Goal: Information Seeking & Learning: Learn about a topic

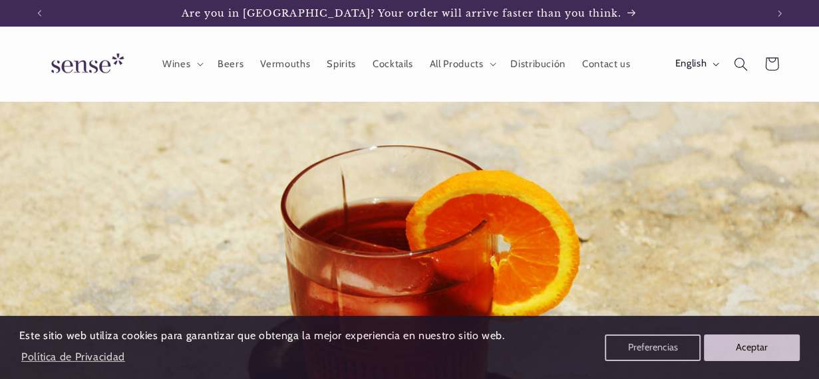
click at [701, 61] on span "English" at bounding box center [690, 64] width 31 height 15
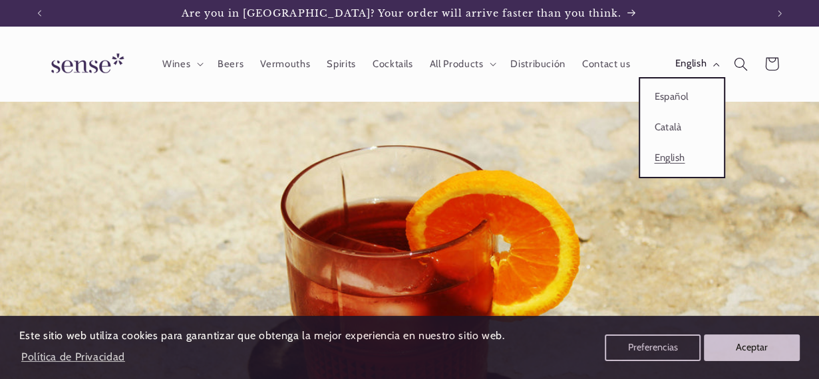
click at [679, 125] on link "Català" at bounding box center [682, 127] width 84 height 31
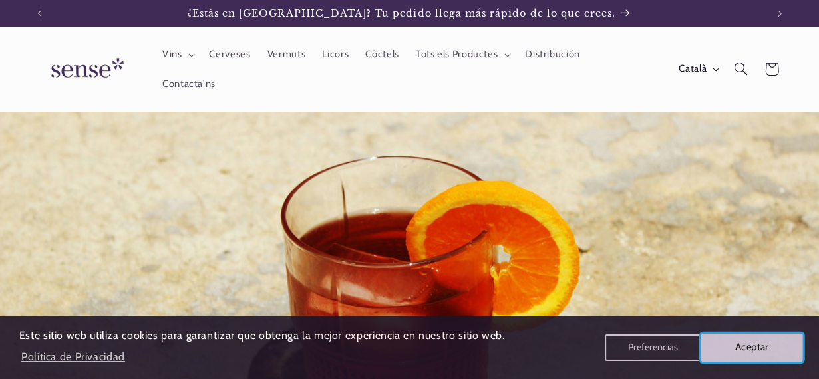
click at [745, 351] on button "Aceptar" at bounding box center [752, 347] width 102 height 28
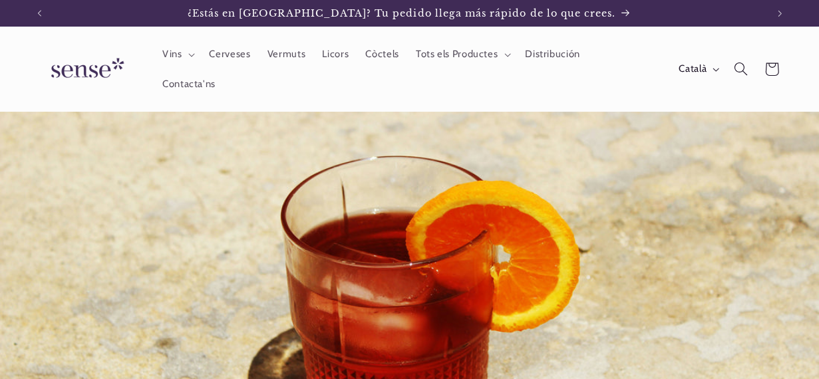
click at [277, 61] on span "Vermuts" at bounding box center [287, 54] width 38 height 13
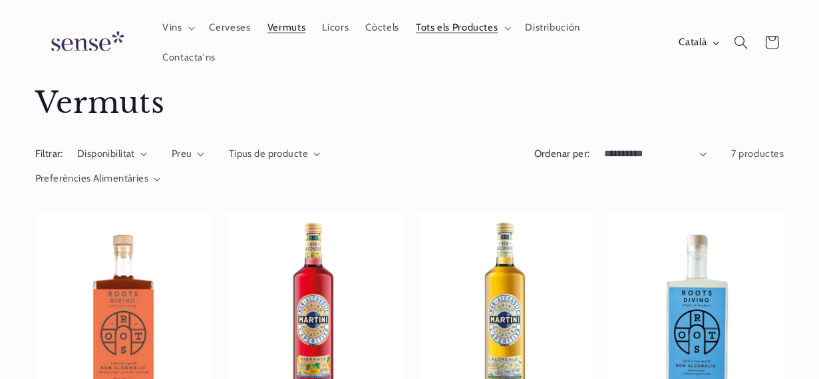
scroll to position [43, 0]
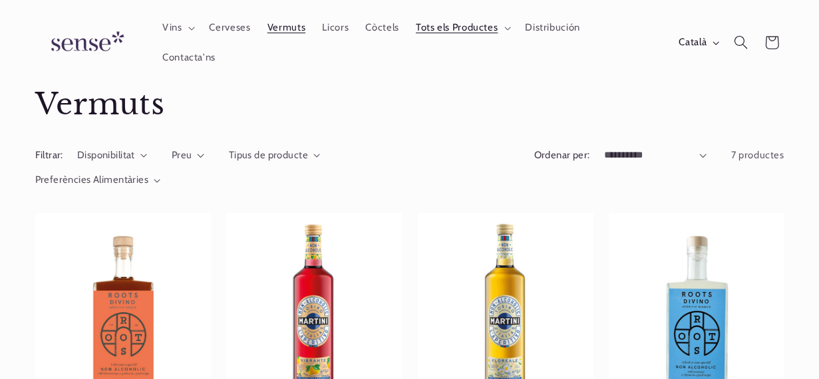
click at [176, 31] on span "Vins" at bounding box center [172, 28] width 20 height 13
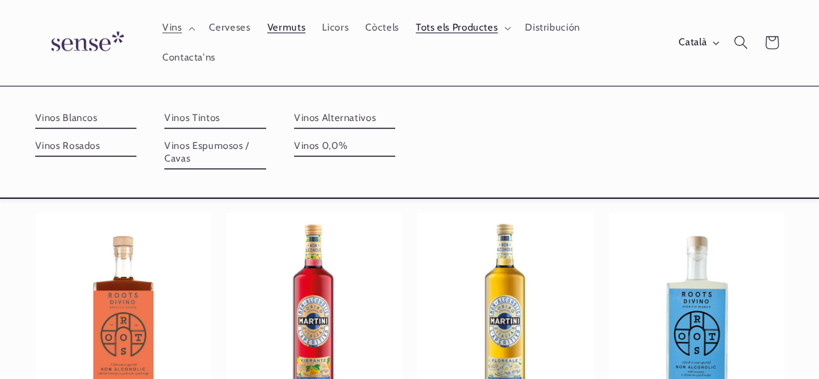
scroll to position [0, 727]
click at [335, 136] on link "Vinos 0,0%" at bounding box center [345, 146] width 102 height 21
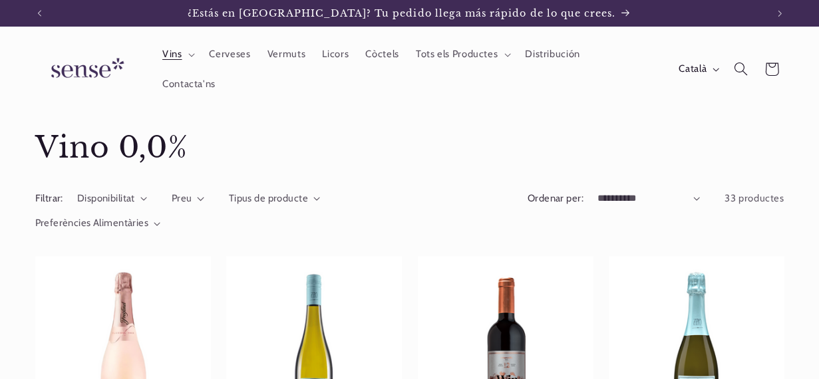
click at [295, 194] on div "Tipus de producte" at bounding box center [268, 199] width 79 height 15
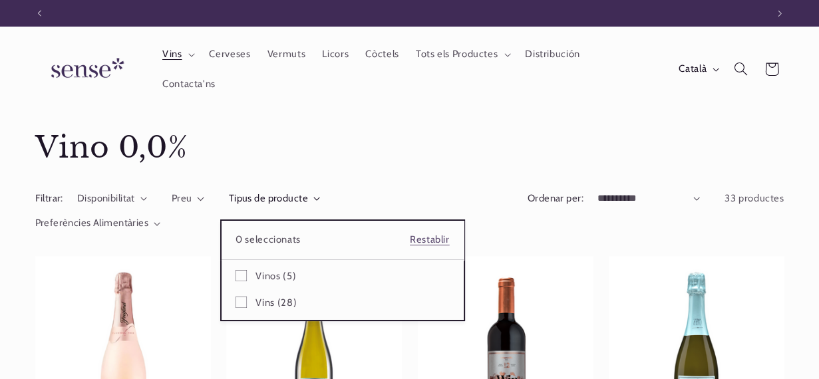
scroll to position [0, 727]
click at [229, 206] on summary "Tipus de producte" at bounding box center [275, 199] width 92 height 15
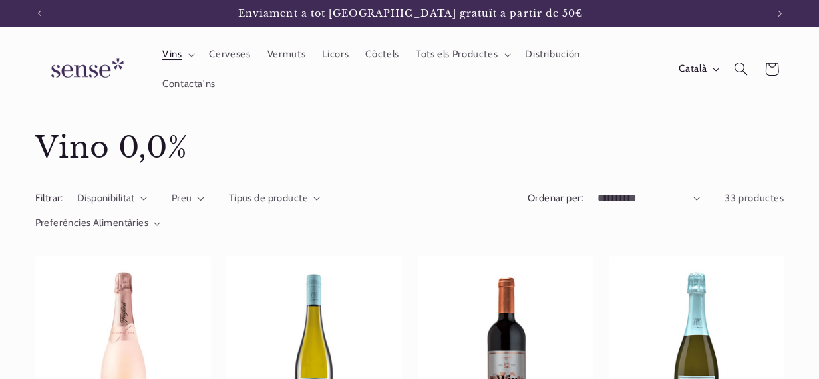
click at [142, 217] on span "Preferències Alimentàries" at bounding box center [92, 223] width 114 height 12
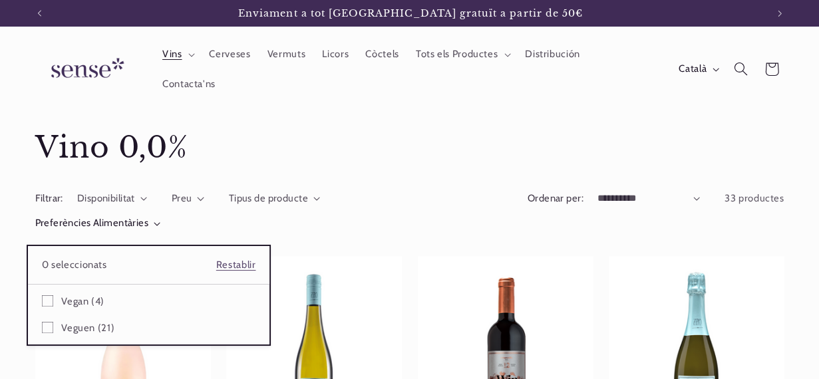
click at [146, 222] on summary "Preferències Alimentàries" at bounding box center [98, 223] width 126 height 15
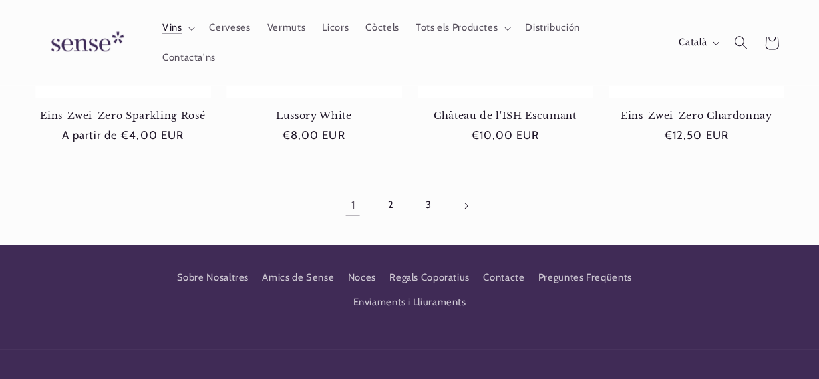
scroll to position [1266, 0]
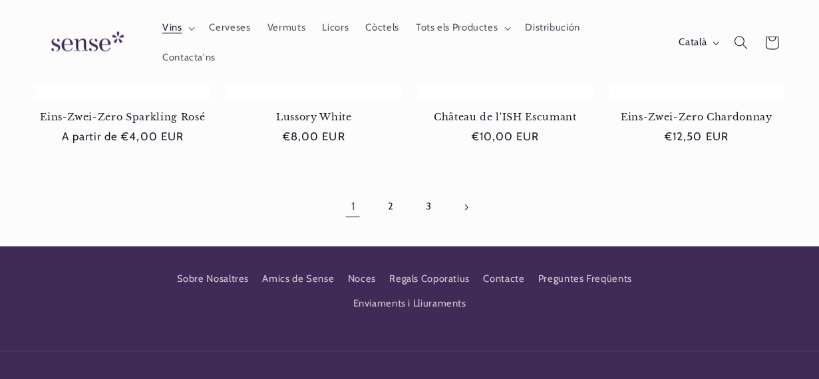
click at [453, 192] on link "Pàgina següent" at bounding box center [466, 207] width 31 height 31
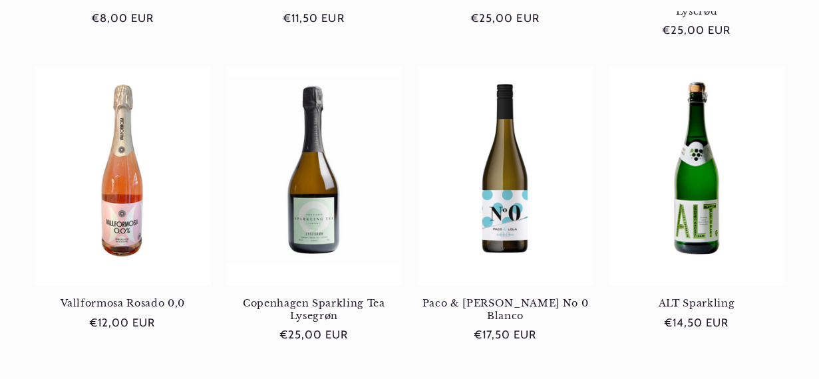
scroll to position [1356, 0]
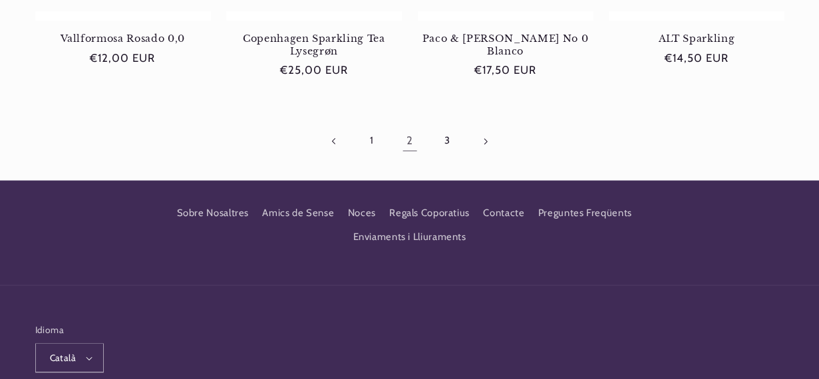
click at [448, 126] on link "3" at bounding box center [447, 141] width 31 height 31
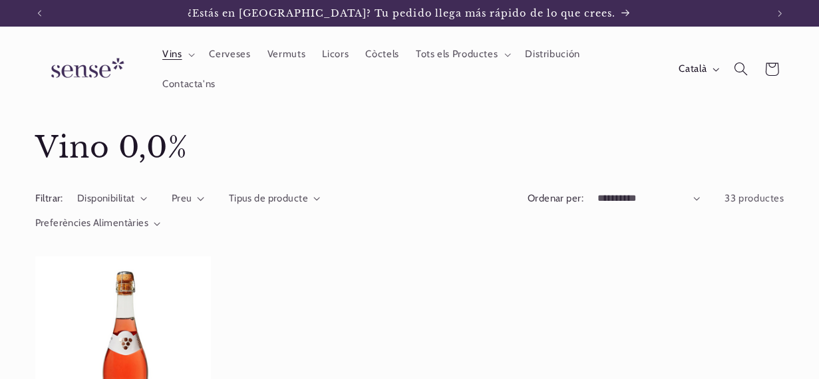
click at [547, 61] on span "Distribución" at bounding box center [552, 54] width 55 height 13
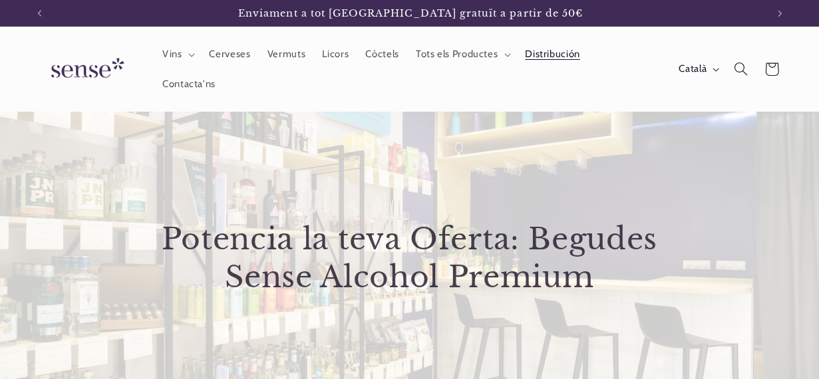
click at [691, 62] on span "Català" at bounding box center [693, 69] width 28 height 15
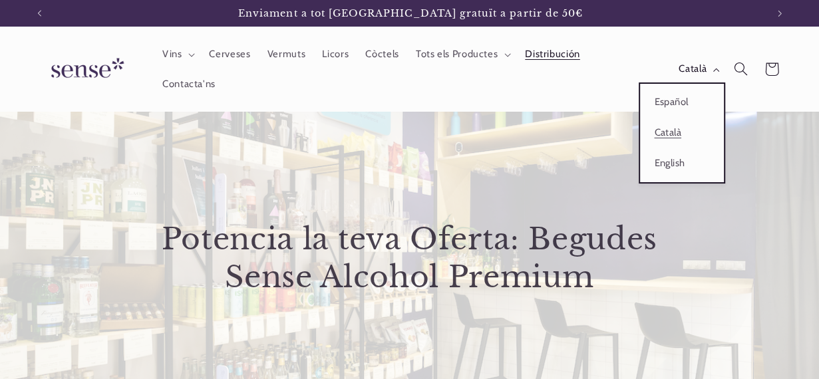
click at [216, 78] on span "Contacta'ns" at bounding box center [188, 84] width 53 height 13
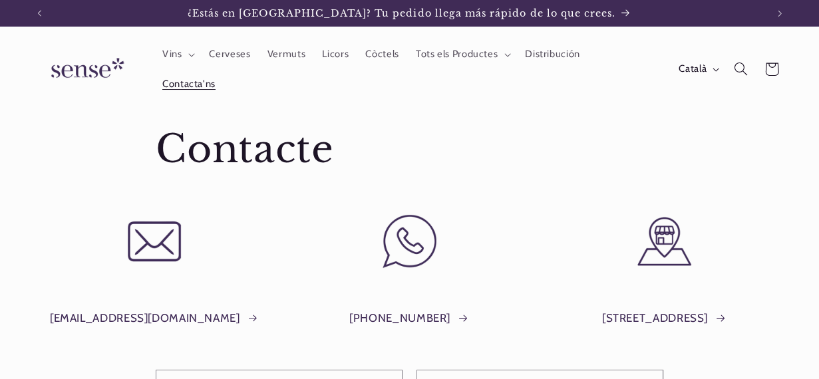
click at [378, 61] on span "Còctels" at bounding box center [381, 54] width 33 height 13
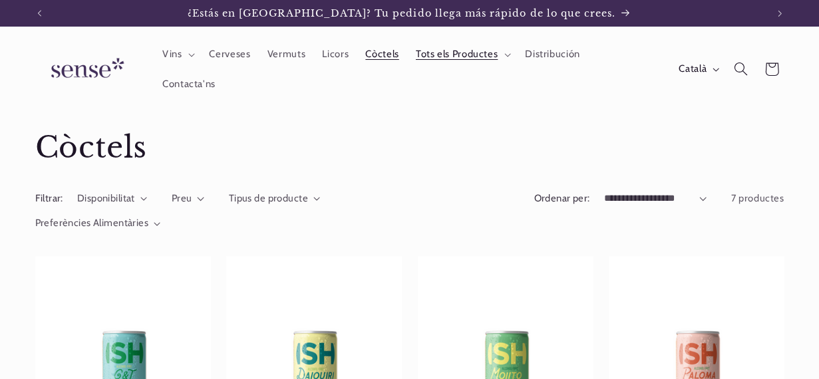
click at [336, 54] on link "Licors" at bounding box center [335, 54] width 43 height 29
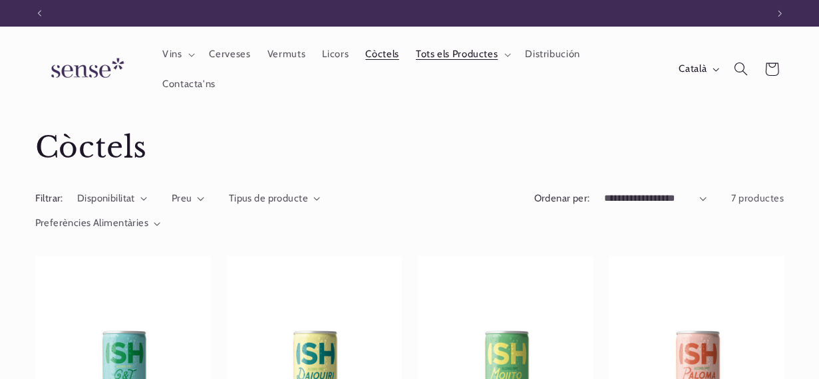
scroll to position [0, 727]
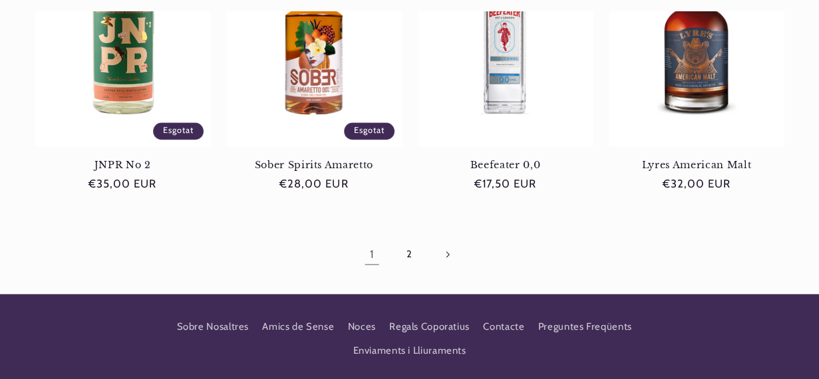
scroll to position [1208, 0]
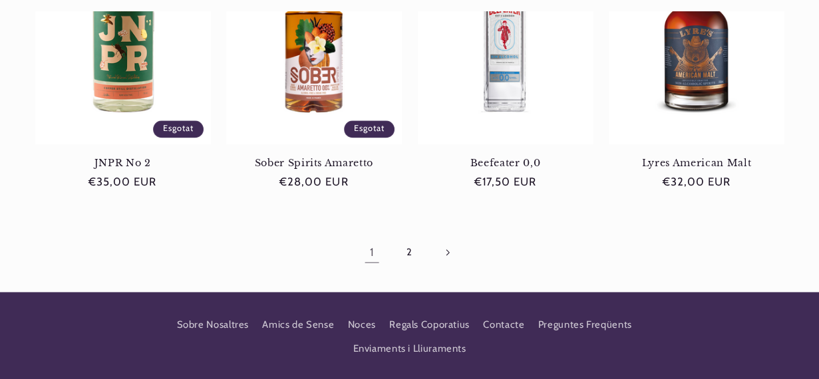
click at [432, 242] on link "Pàgina següent" at bounding box center [447, 252] width 31 height 31
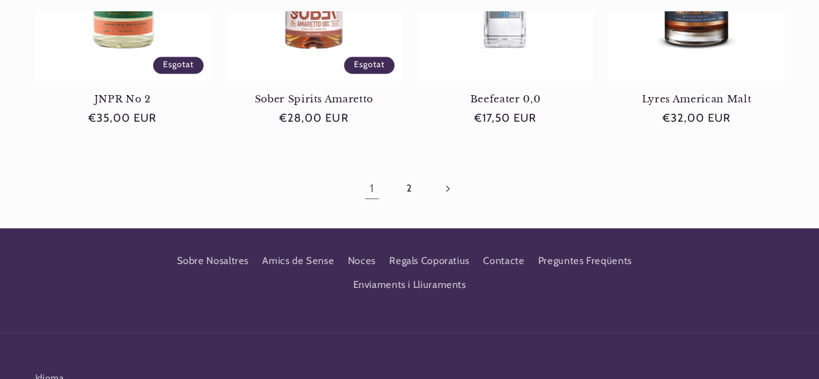
scroll to position [0, 0]
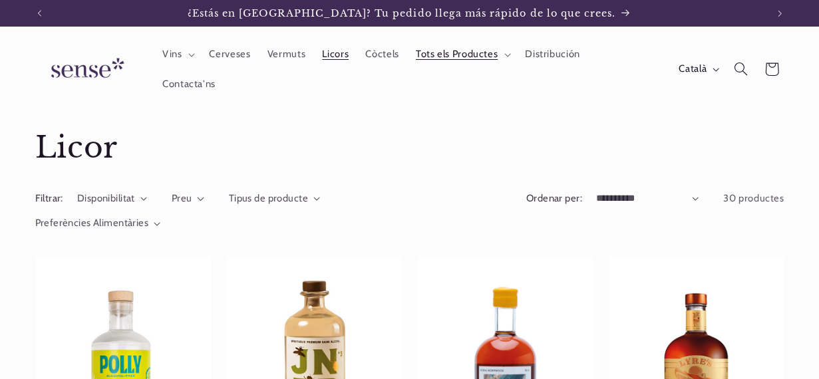
click at [285, 61] on span "Vermuts" at bounding box center [287, 54] width 38 height 13
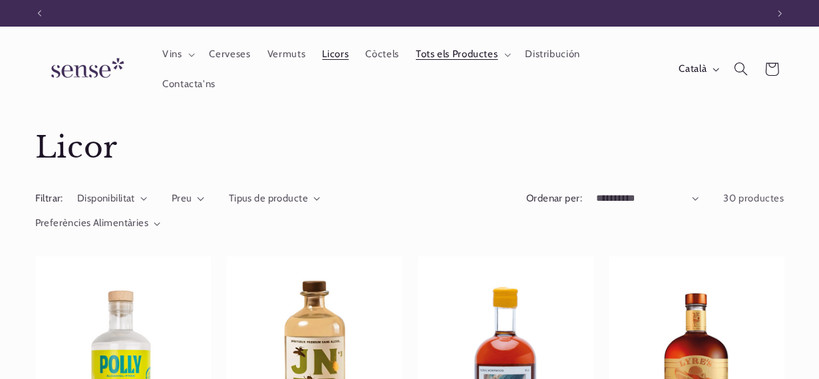
scroll to position [0, 727]
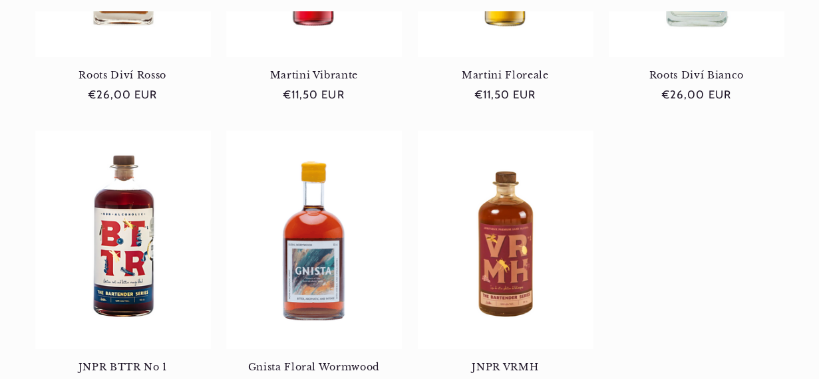
scroll to position [419, 0]
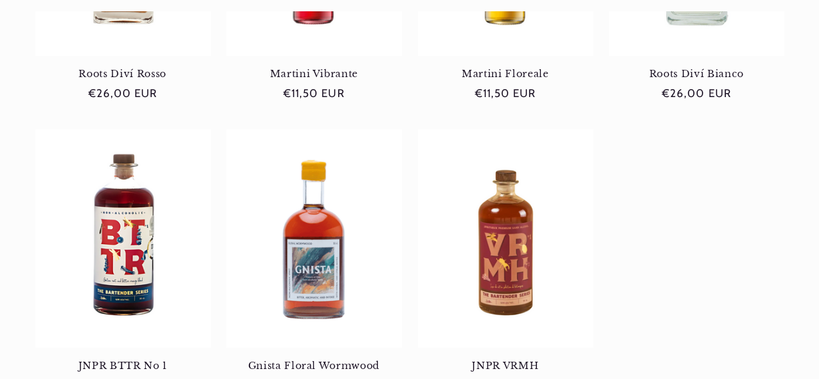
click at [131, 360] on link "JNPR BTTR No 1" at bounding box center [123, 366] width 176 height 12
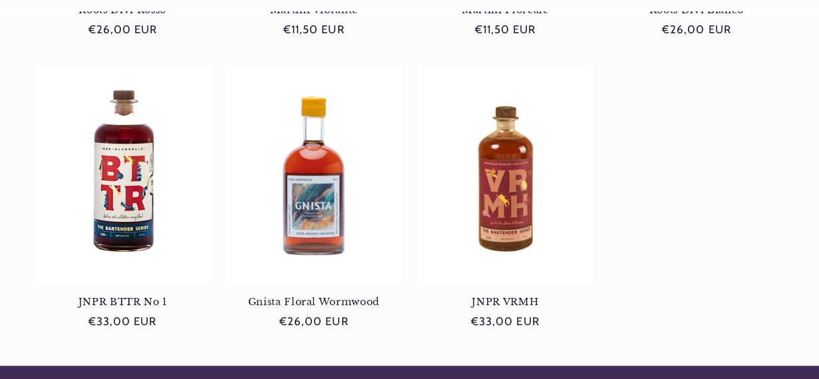
scroll to position [0, 727]
click at [326, 296] on link "Gnista Floral Wormwood" at bounding box center [314, 302] width 176 height 12
click at [512, 296] on link "JNPR VRMH" at bounding box center [506, 302] width 176 height 12
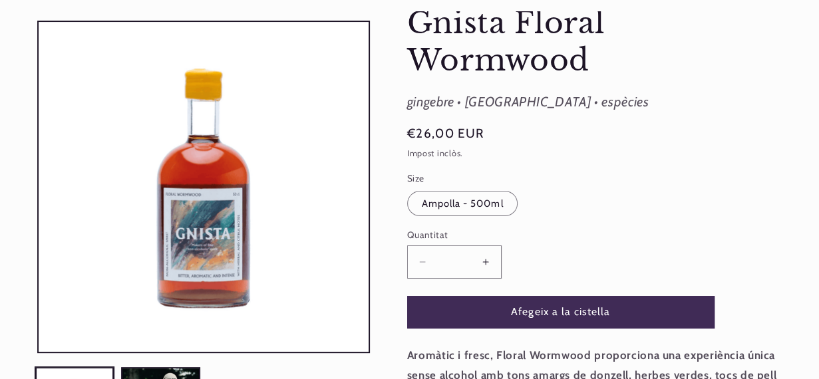
scroll to position [141, 0]
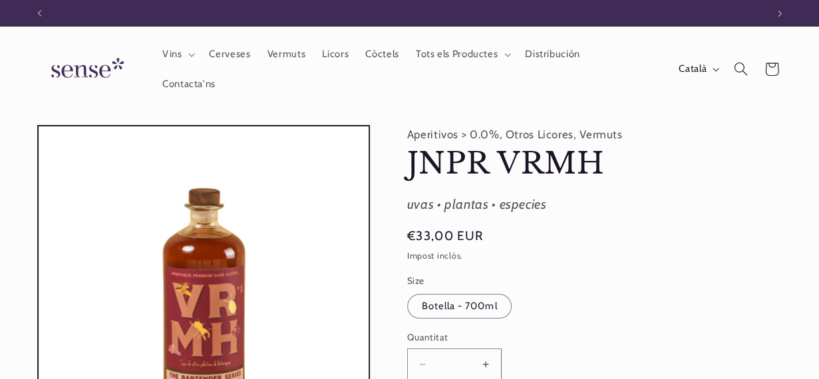
scroll to position [0, 727]
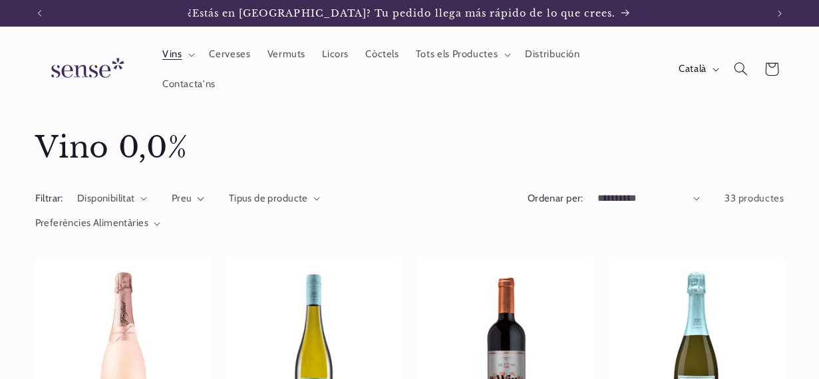
scroll to position [1266, 0]
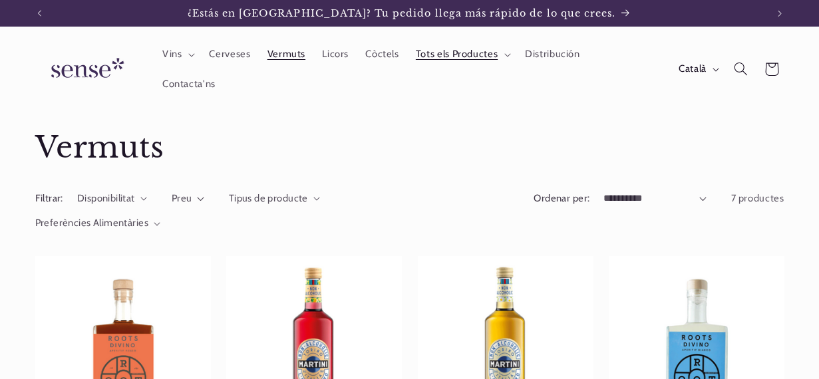
scroll to position [43, 0]
